Goal: Check status

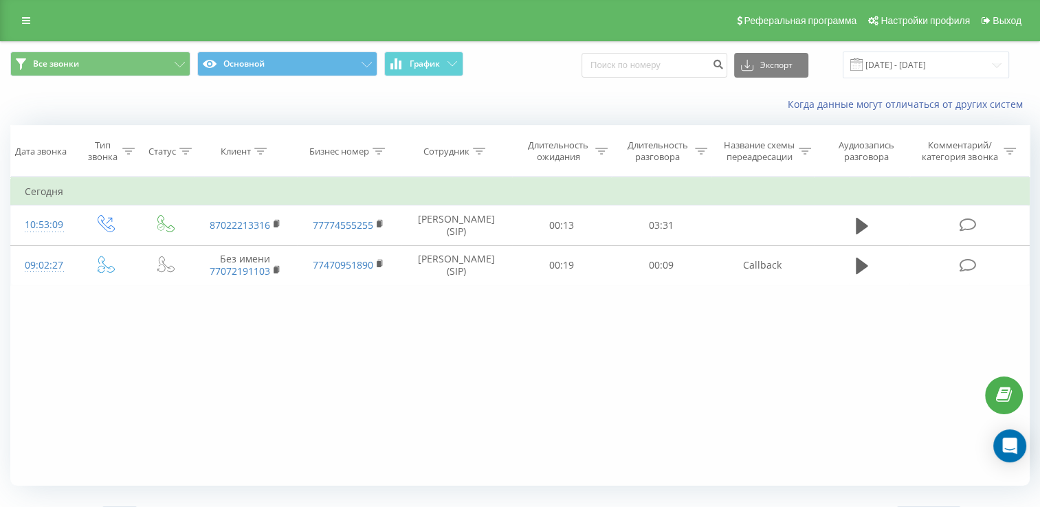
click at [275, 120] on div "Когда данные могут отличаться от других систем" at bounding box center [520, 104] width 1039 height 33
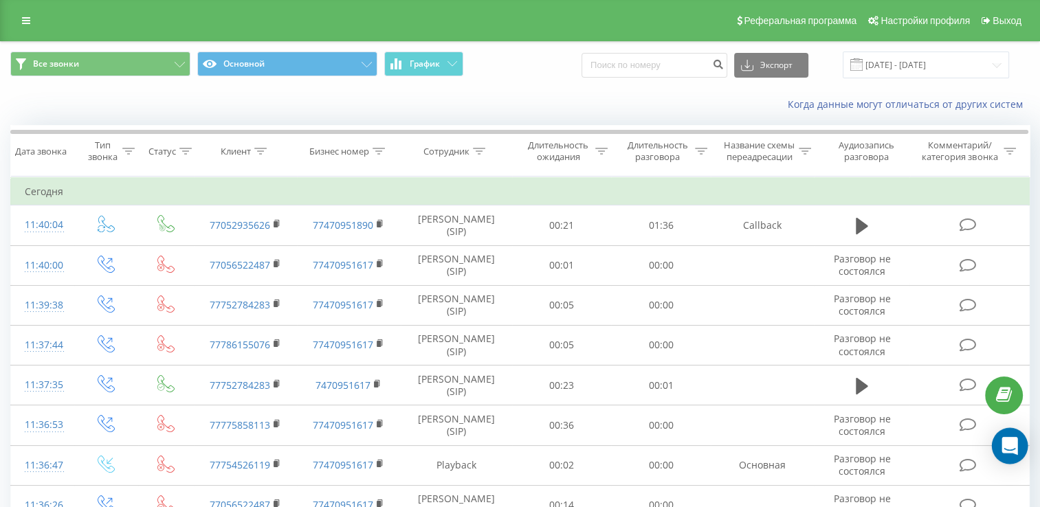
click at [1002, 441] on icon "Open Intercom Messenger" at bounding box center [1010, 446] width 16 height 18
